Goal: Transaction & Acquisition: Book appointment/travel/reservation

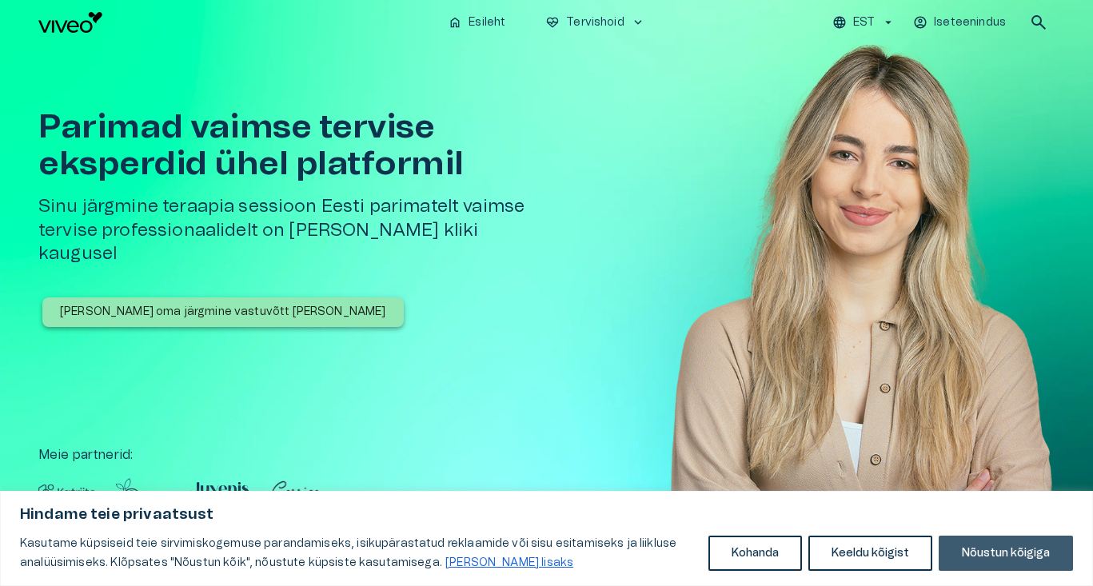
click at [996, 555] on button "Nõustun kõigiga" at bounding box center [1005, 553] width 134 height 35
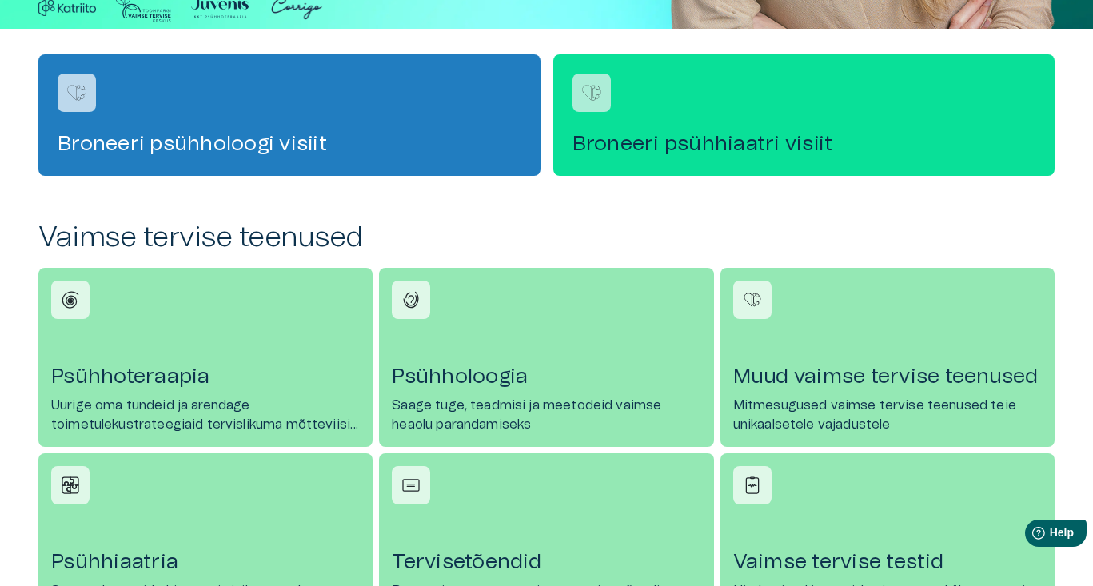
click at [642, 125] on div "Broneeri psühhiaatri visiit" at bounding box center [804, 114] width 502 height 121
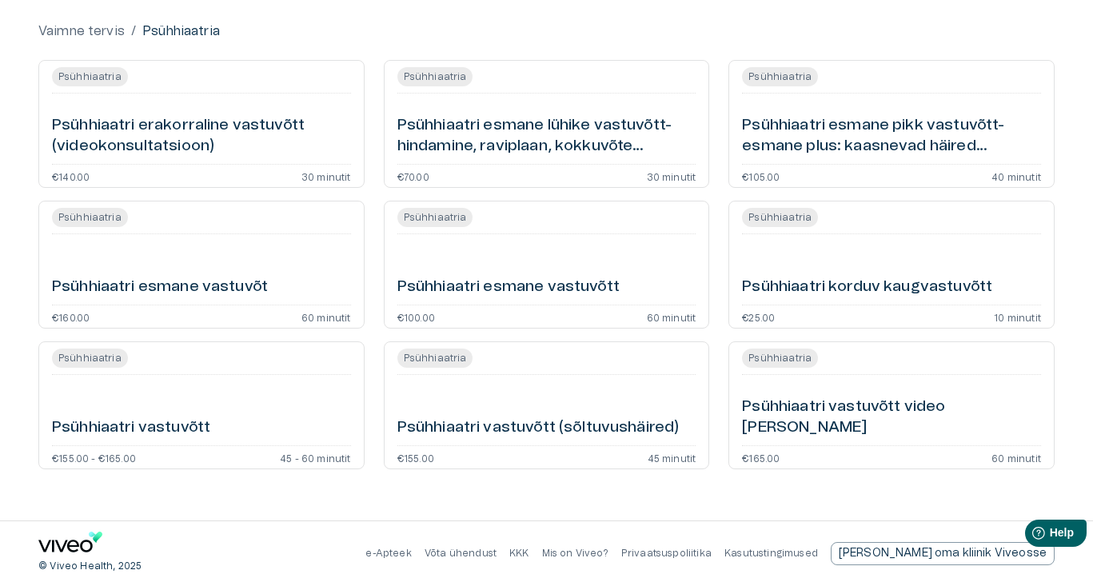
scroll to position [158, 0]
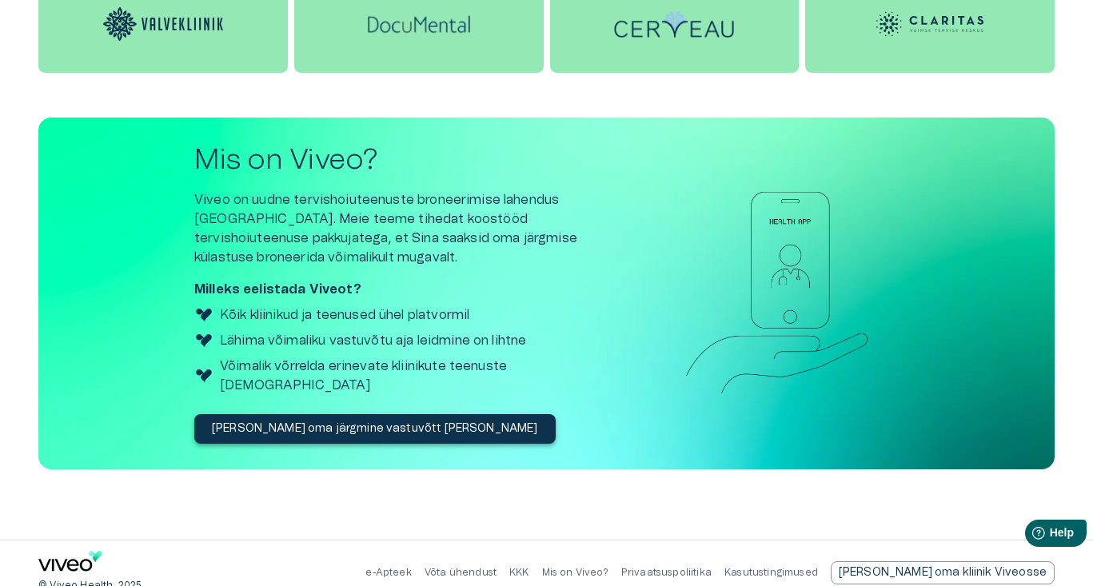
scroll to position [1746, 0]
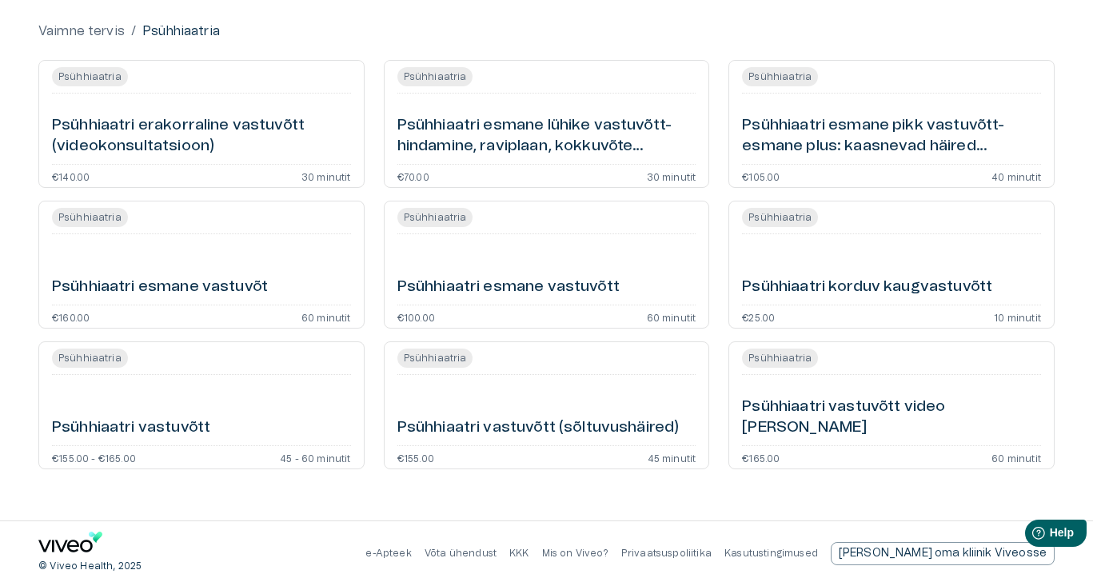
click at [608, 555] on p "Mis on Viveo?" at bounding box center [575, 554] width 66 height 14
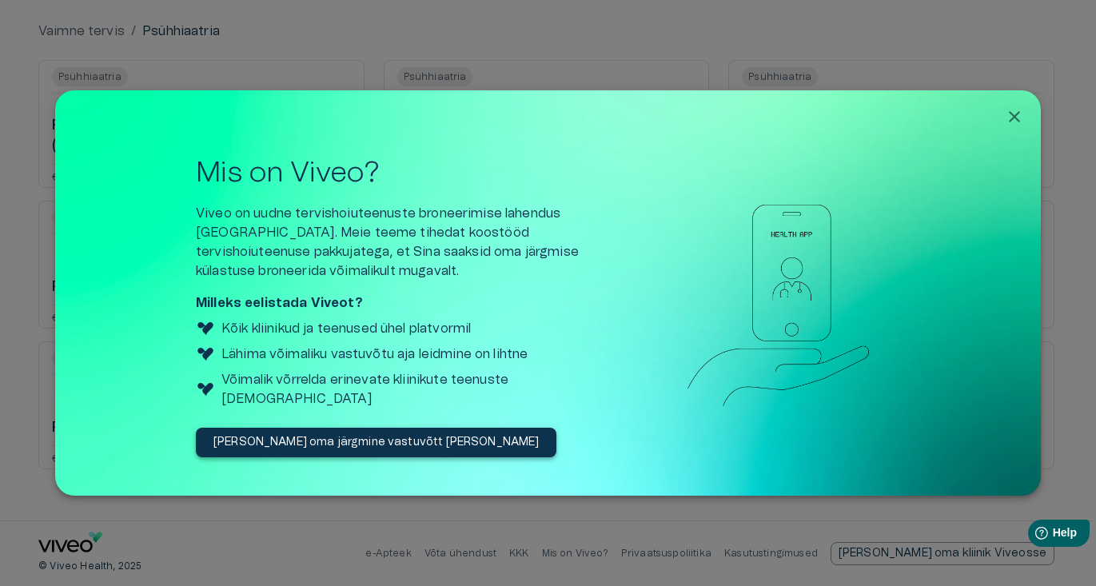
click at [1018, 121] on icon "Close" at bounding box center [1014, 116] width 19 height 19
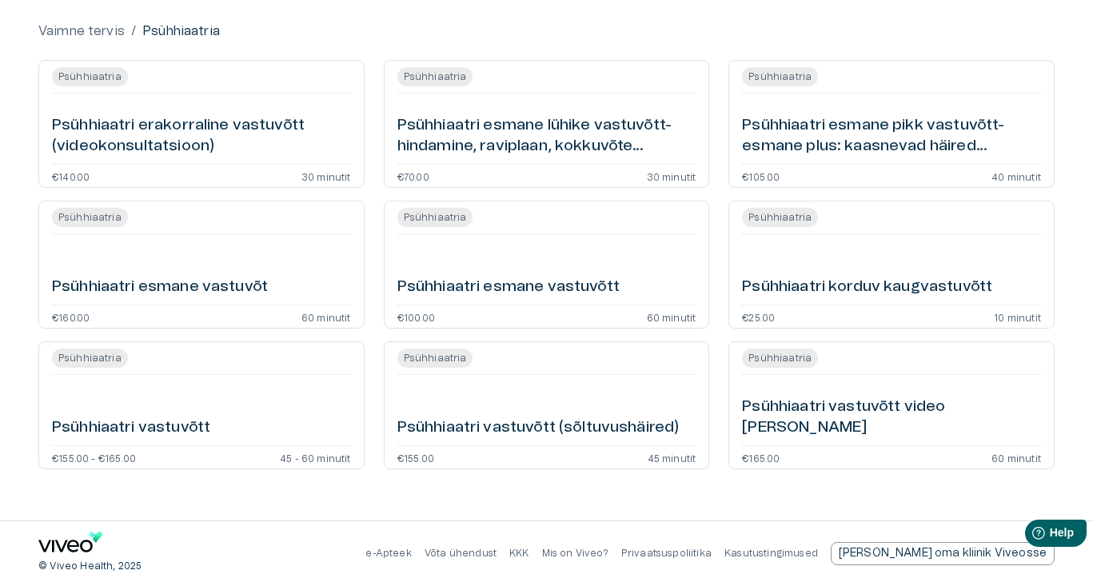
scroll to position [158, 0]
